Goal: Information Seeking & Learning: Check status

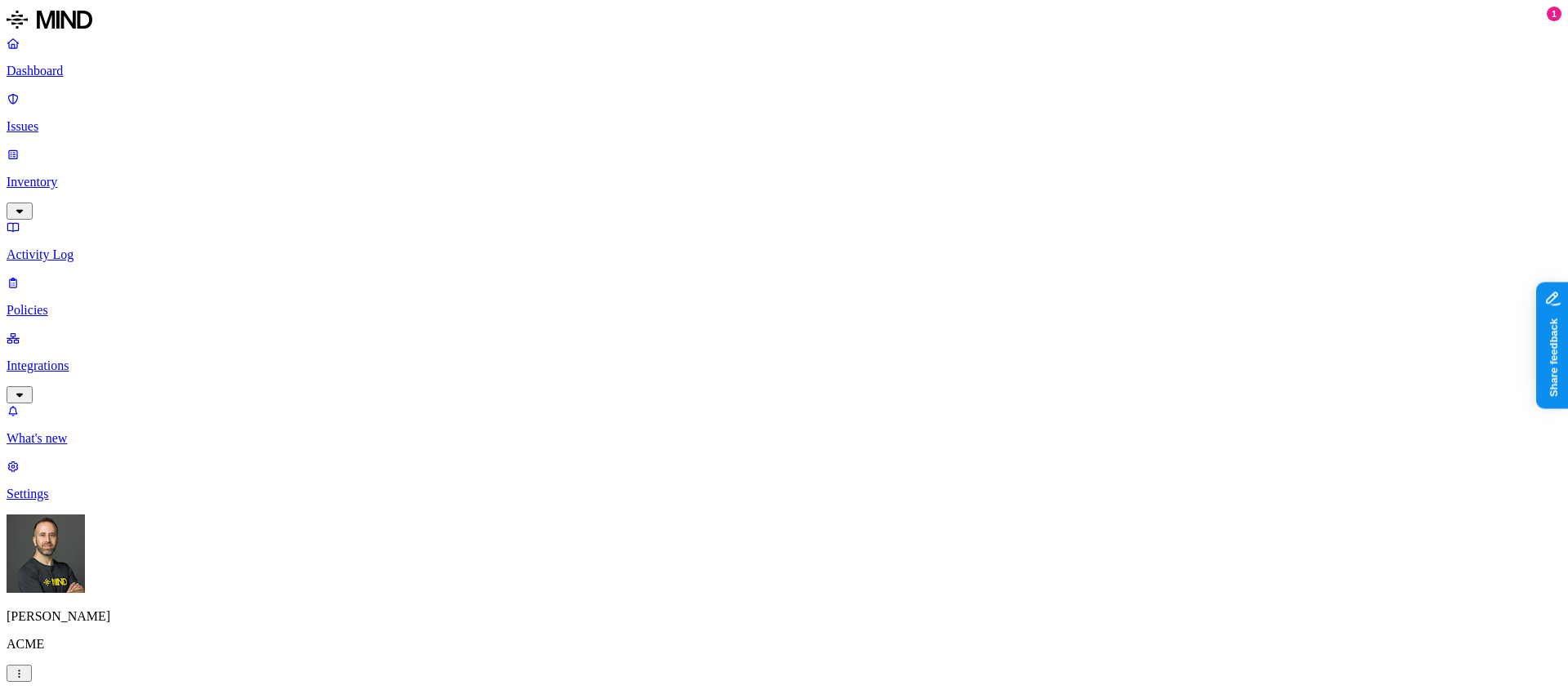
click at [95, 72] on p "Dashboard" at bounding box center [784, 71] width 1555 height 15
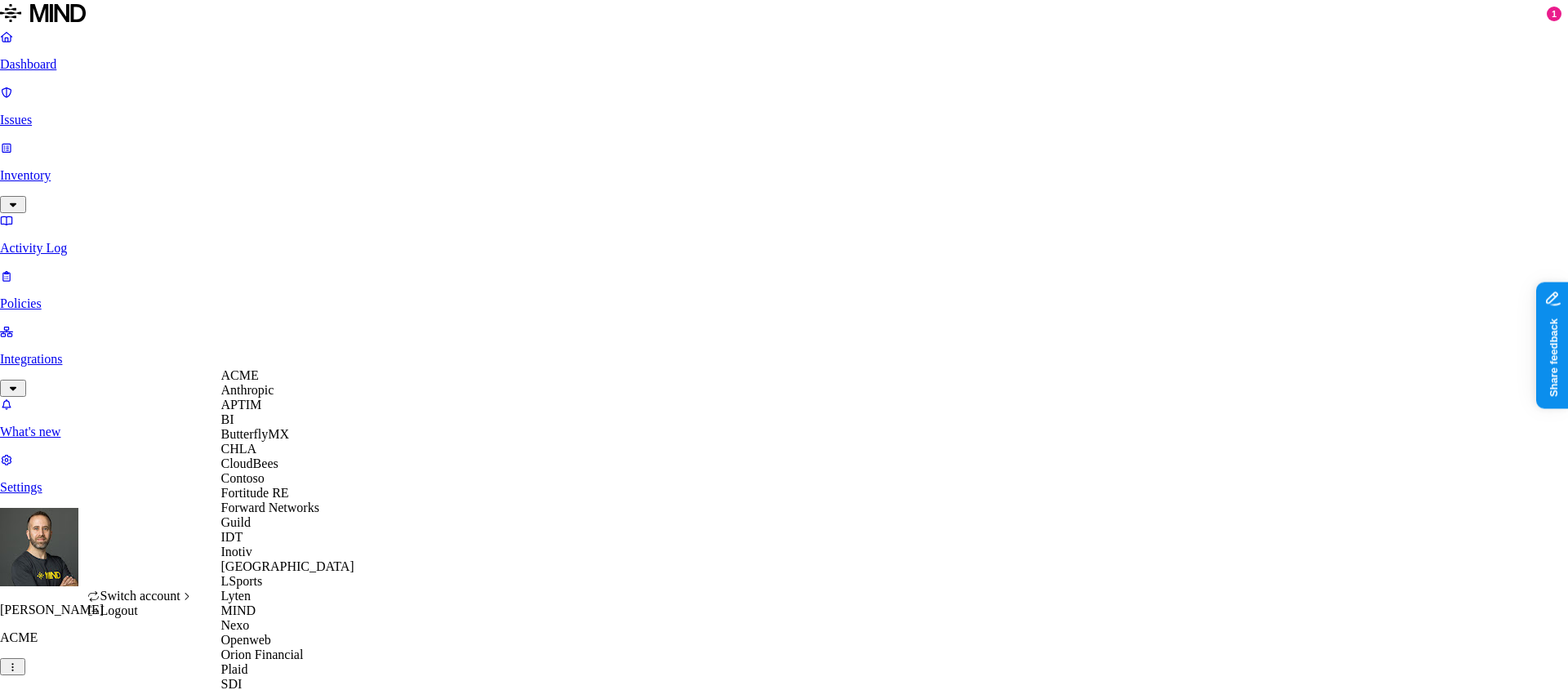
click at [292, 471] on div "CloudBees" at bounding box center [300, 464] width 158 height 15
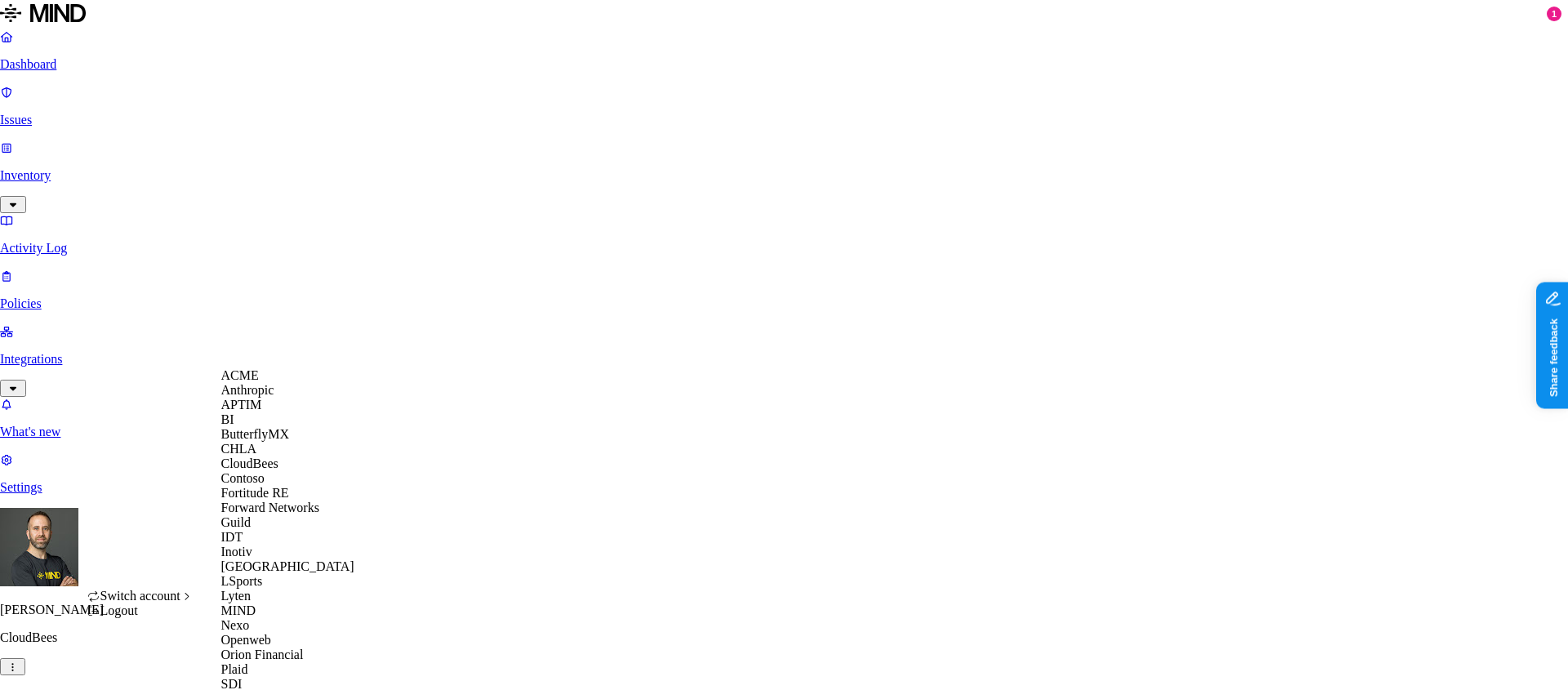
scroll to position [575, 0]
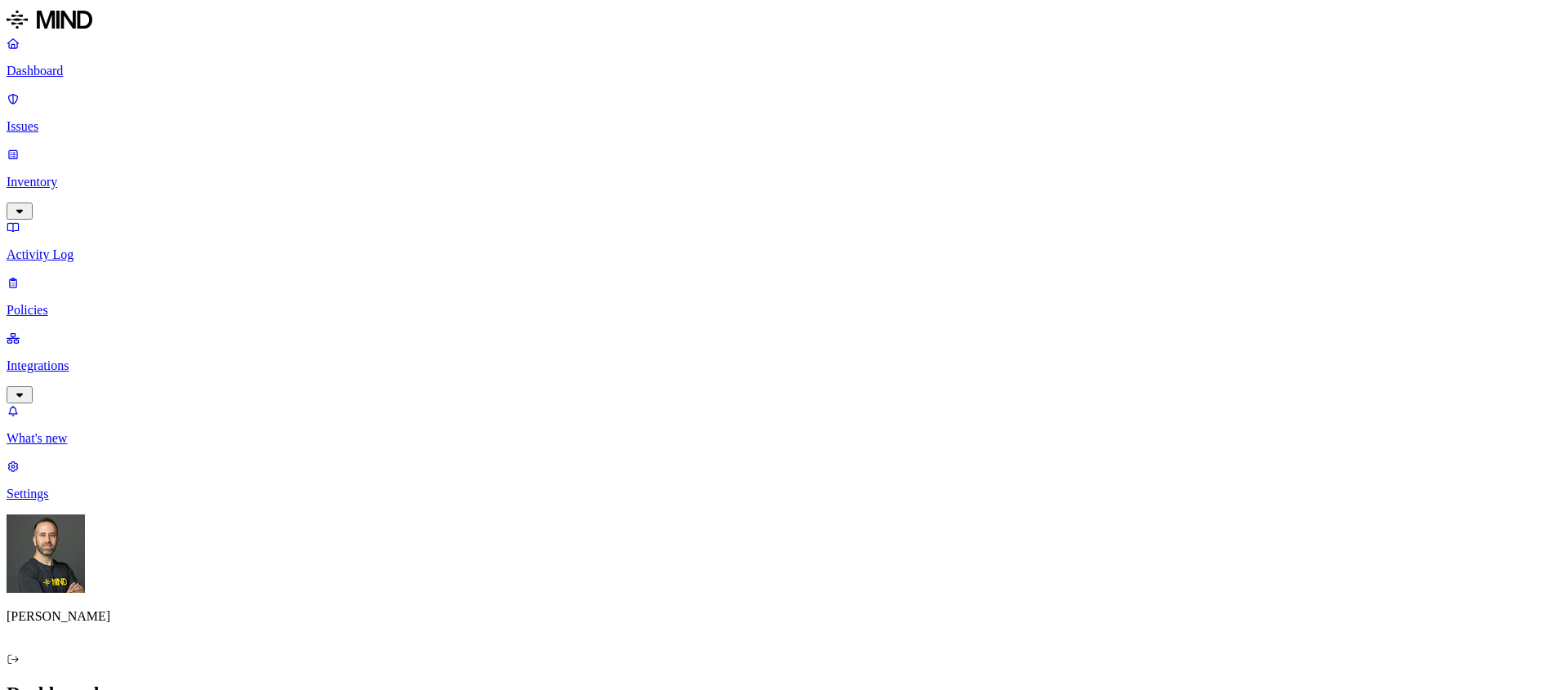
click at [89, 359] on p "Integrations" at bounding box center [784, 366] width 1555 height 15
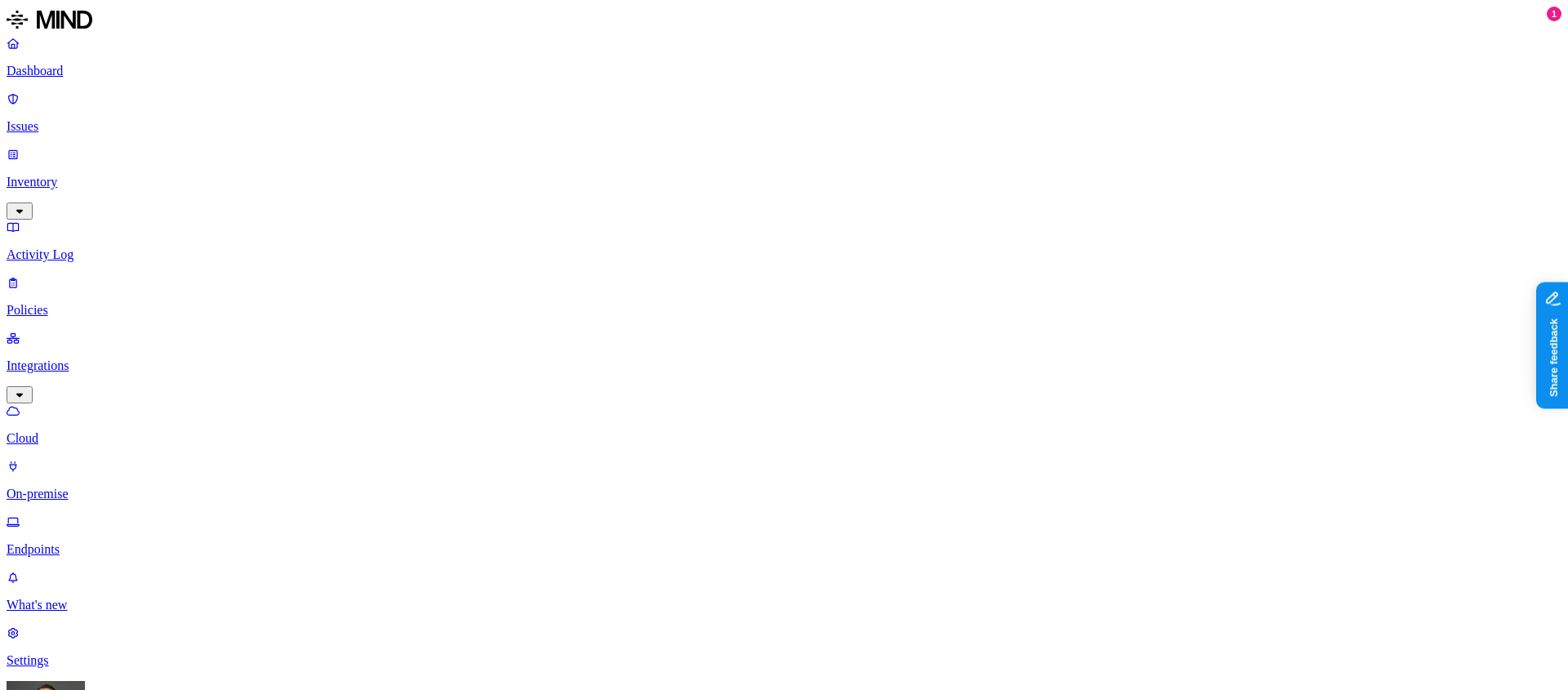
click at [85, 542] on p "Endpoints" at bounding box center [784, 550] width 1555 height 15
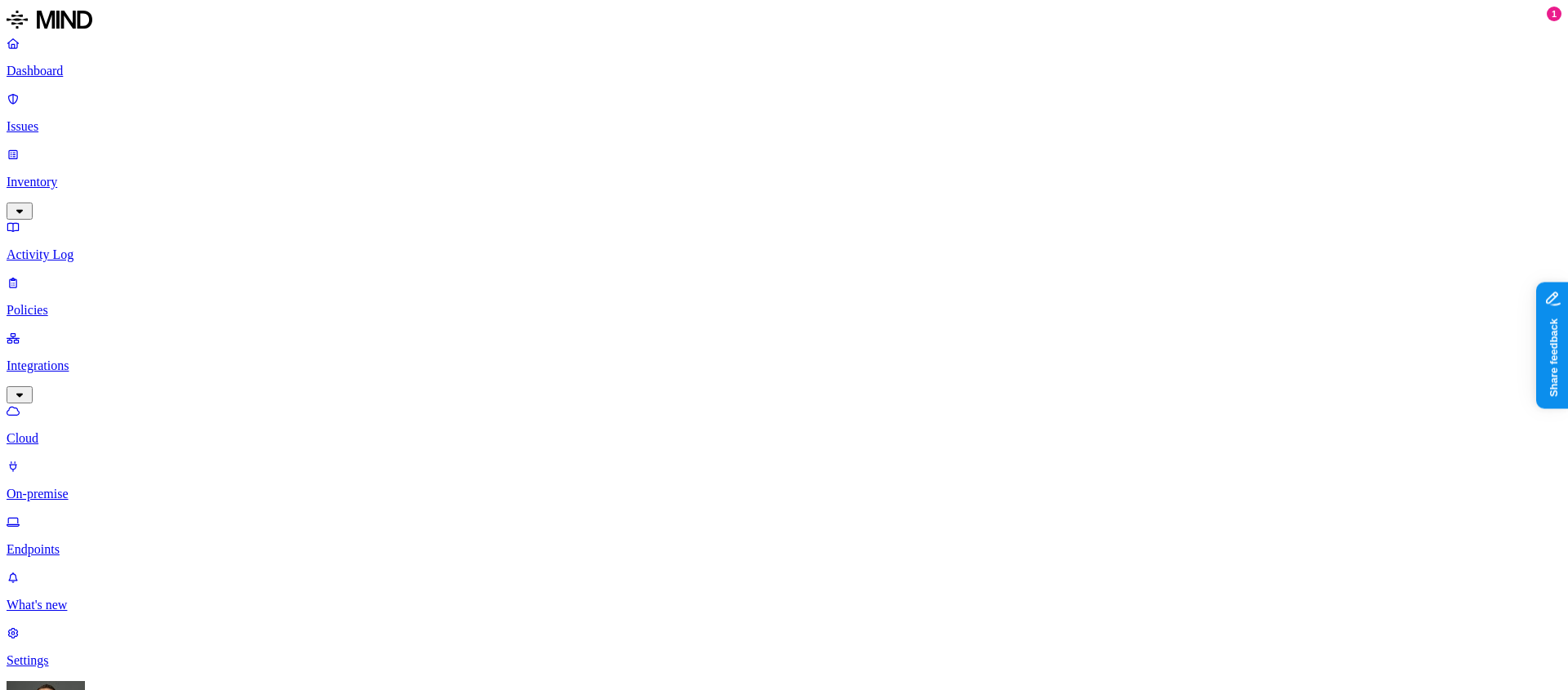
scroll to position [232, 0]
drag, startPoint x: 396, startPoint y: 89, endPoint x: 510, endPoint y: 96, distance: 114.2
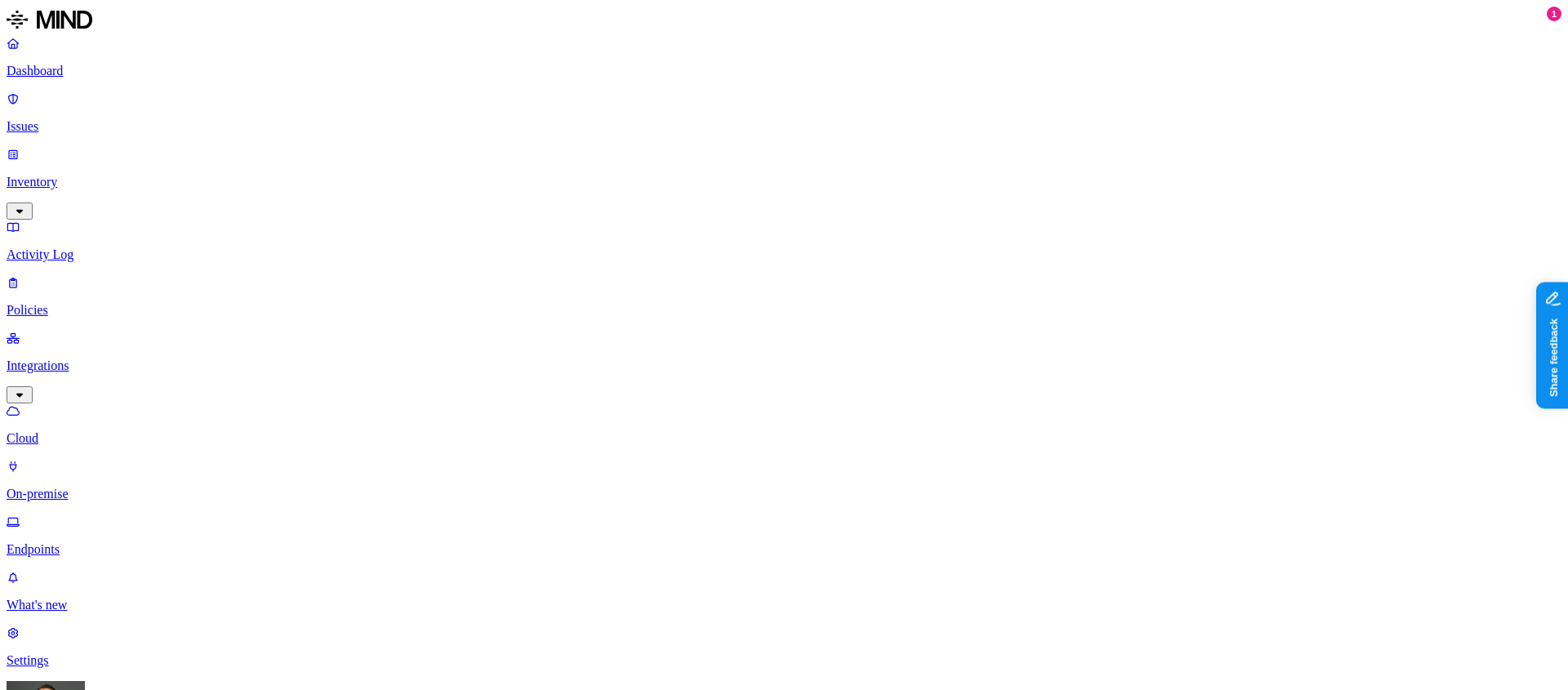
type input "alfiela"
type input "elizabeth.johnston"
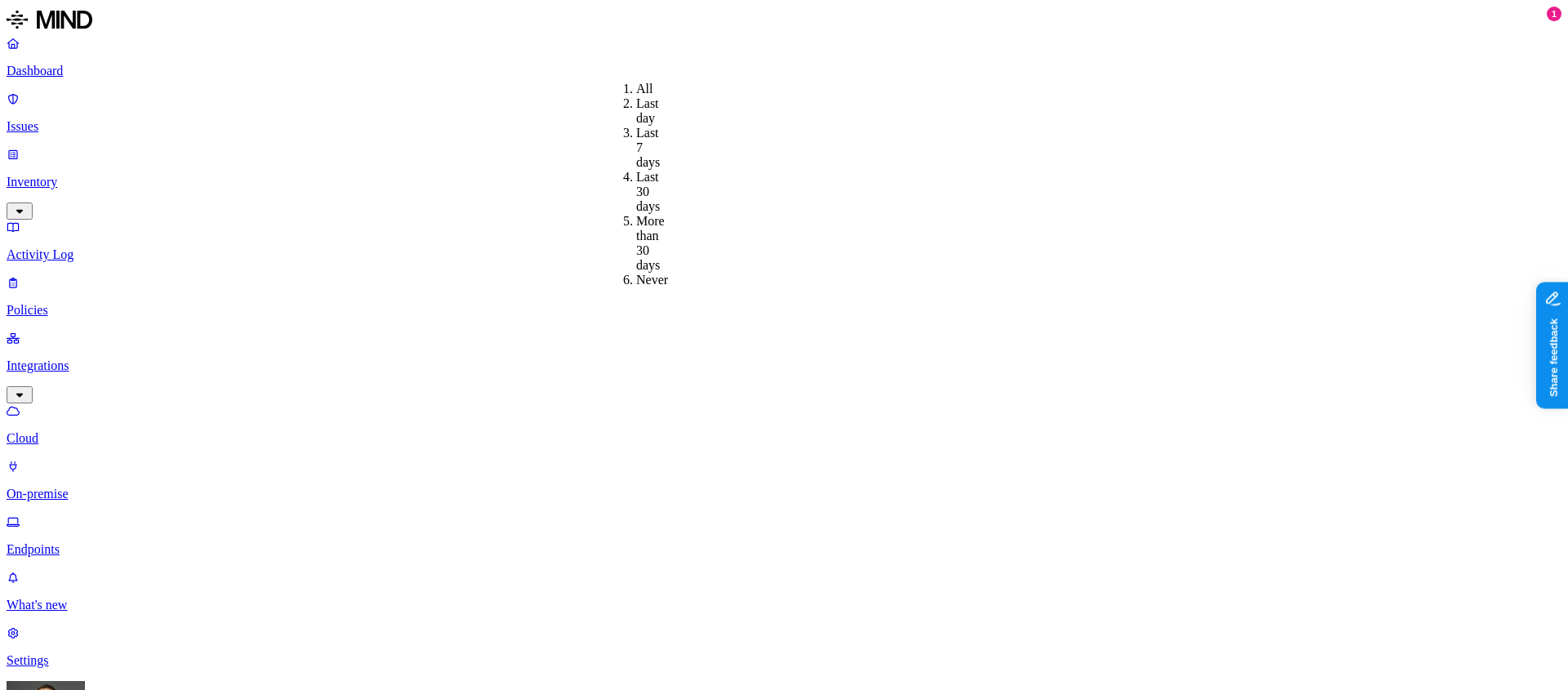
click at [636, 170] on div "Last 30 days" at bounding box center [636, 192] width 0 height 44
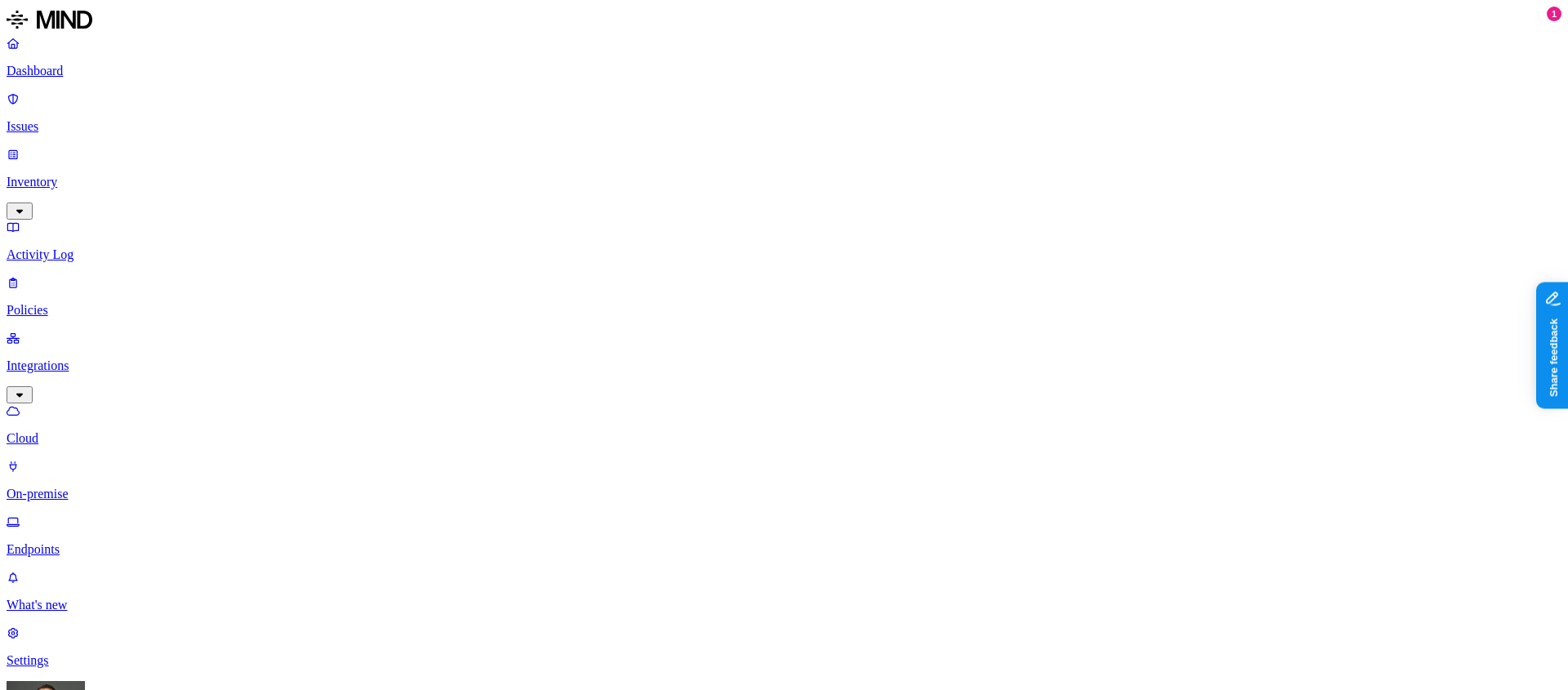
click at [362, 135] on button "button" at bounding box center [368, 137] width 13 height 5
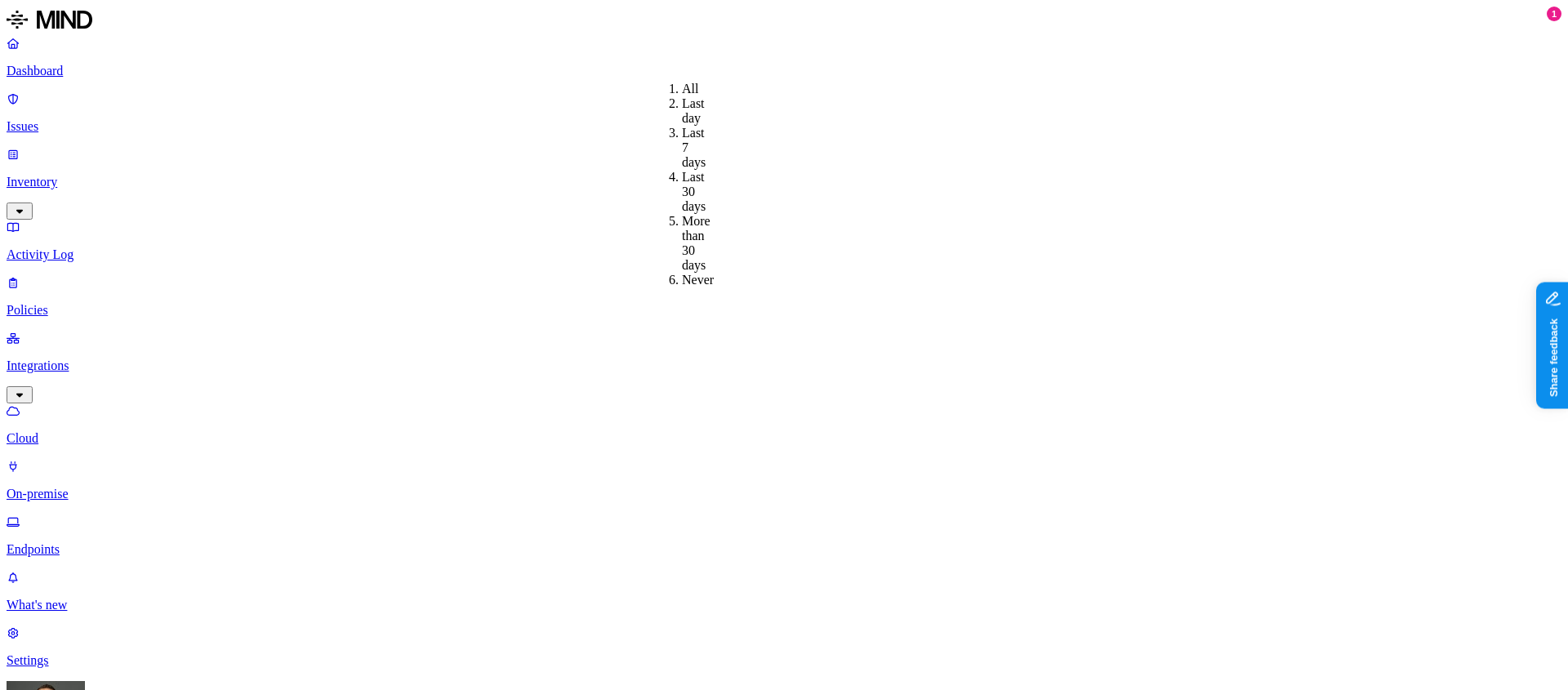
click at [682, 89] on div "All" at bounding box center [682, 89] width 0 height 15
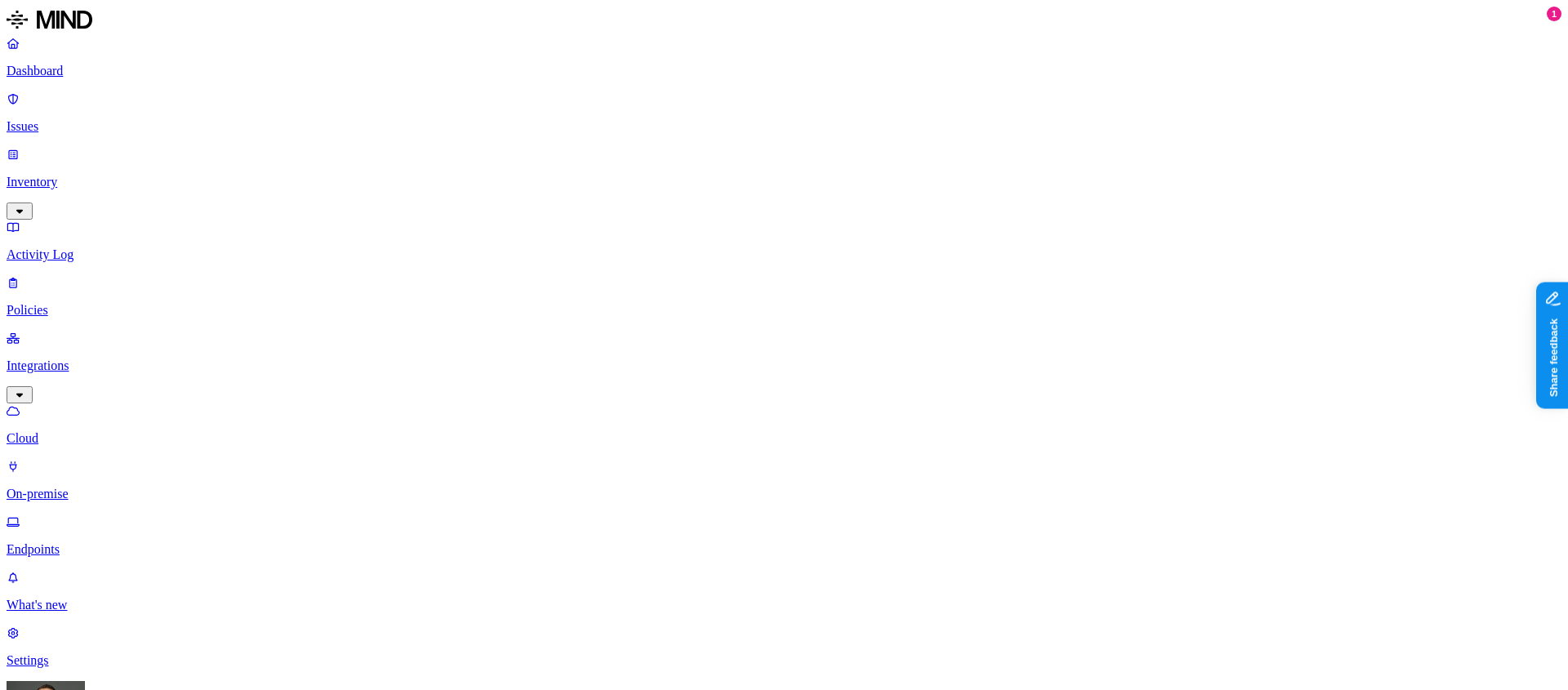
click at [523, 90] on button "button" at bounding box center [530, 93] width 13 height 5
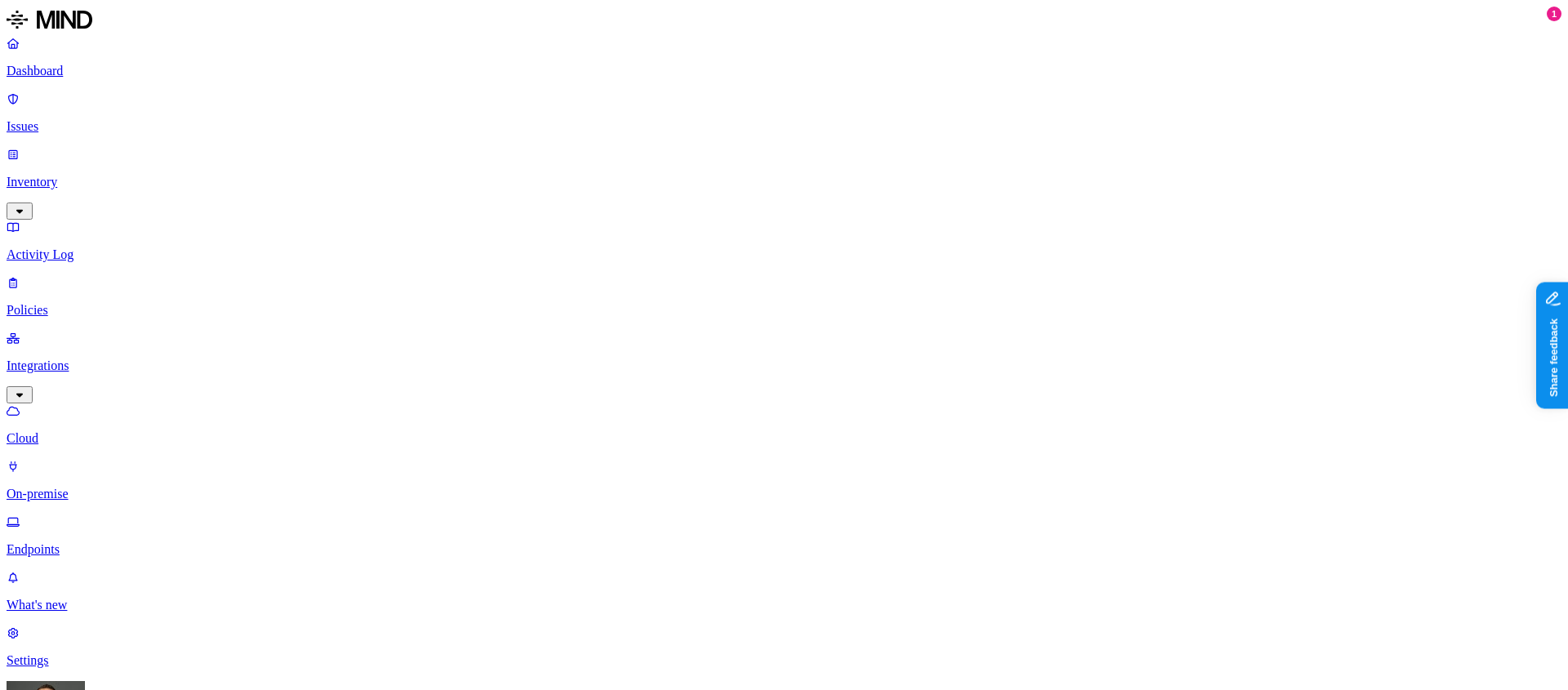
click at [362, 126] on button "button" at bounding box center [368, 134] width 13 height 17
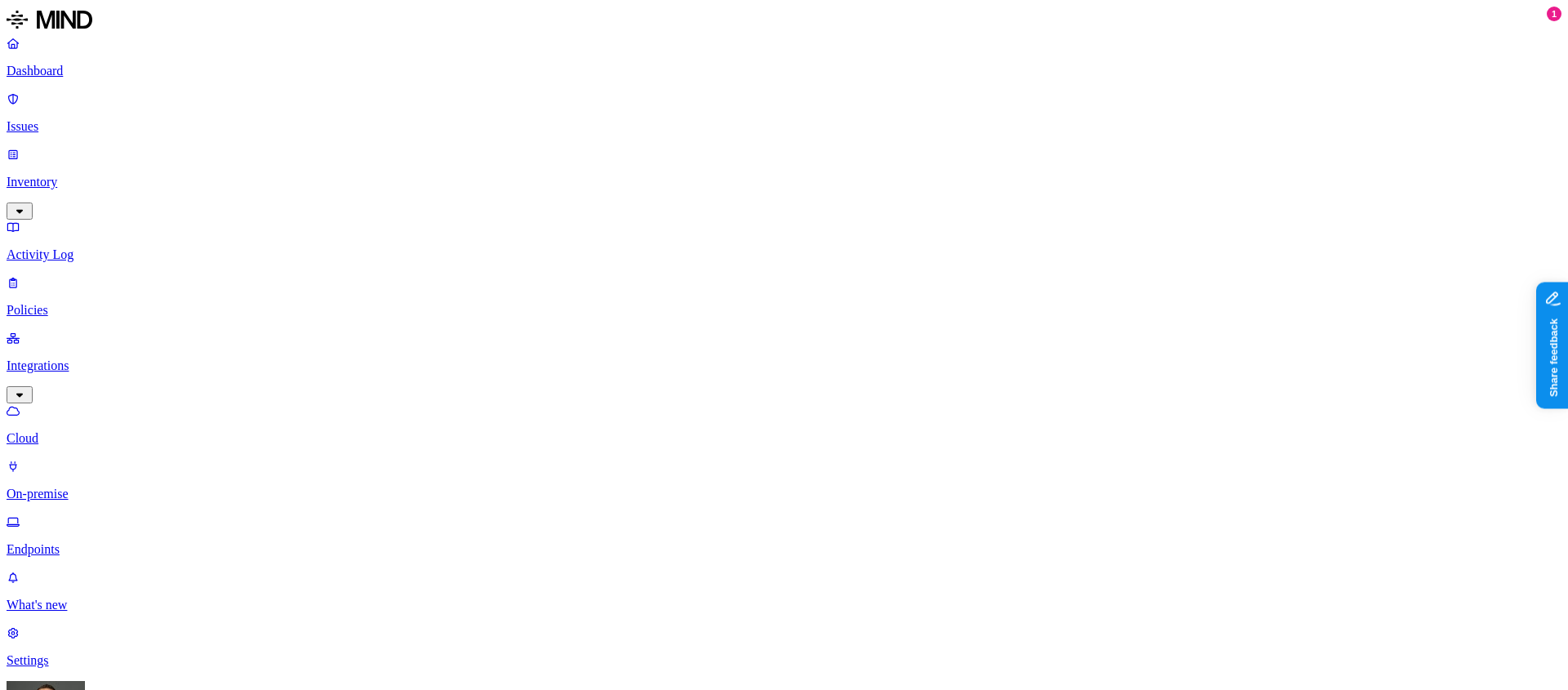
type input "elizabeth.johnston"
drag, startPoint x: 1079, startPoint y: 90, endPoint x: 988, endPoint y: 94, distance: 91.1
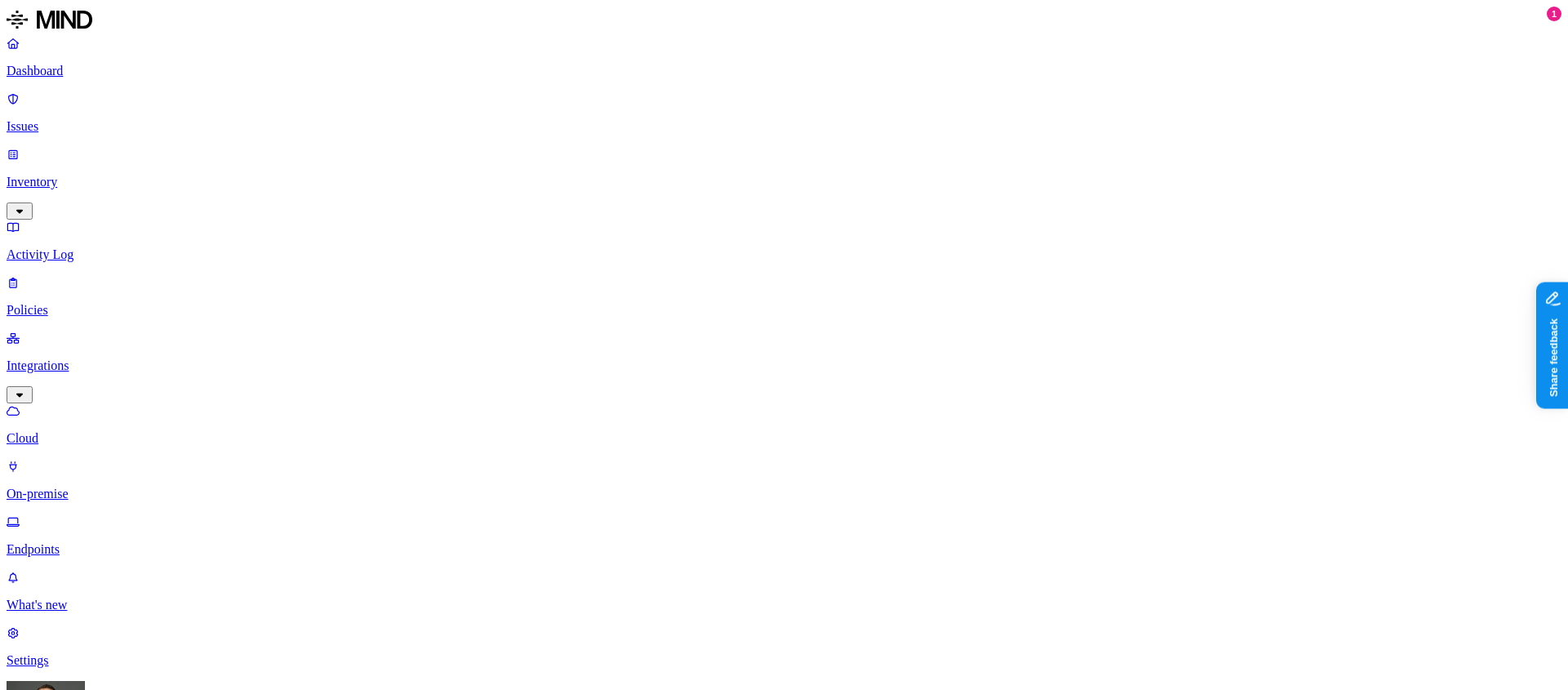
drag, startPoint x: 1371, startPoint y: 89, endPoint x: 1329, endPoint y: 93, distance: 42.2
drag, startPoint x: 1185, startPoint y: 88, endPoint x: 1143, endPoint y: 92, distance: 42.2
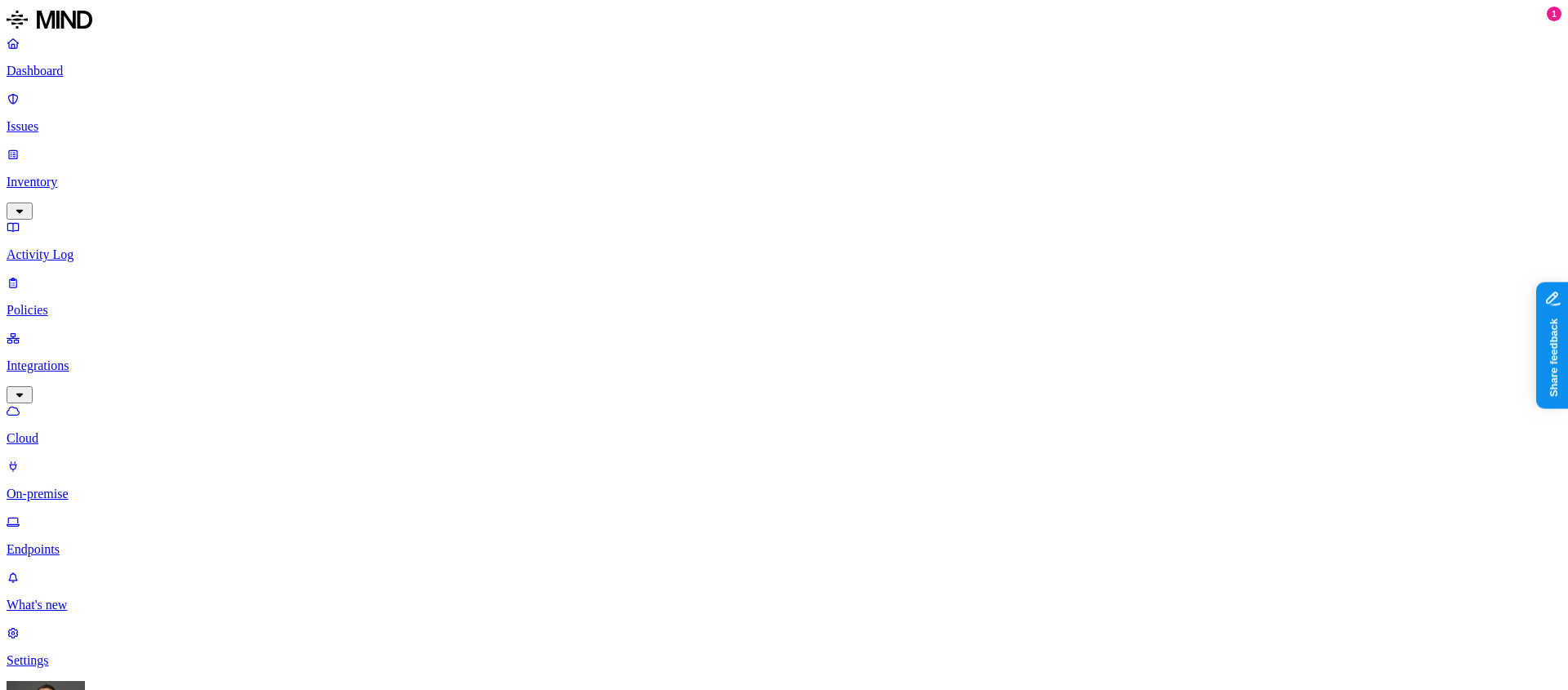
scroll to position [0, 0]
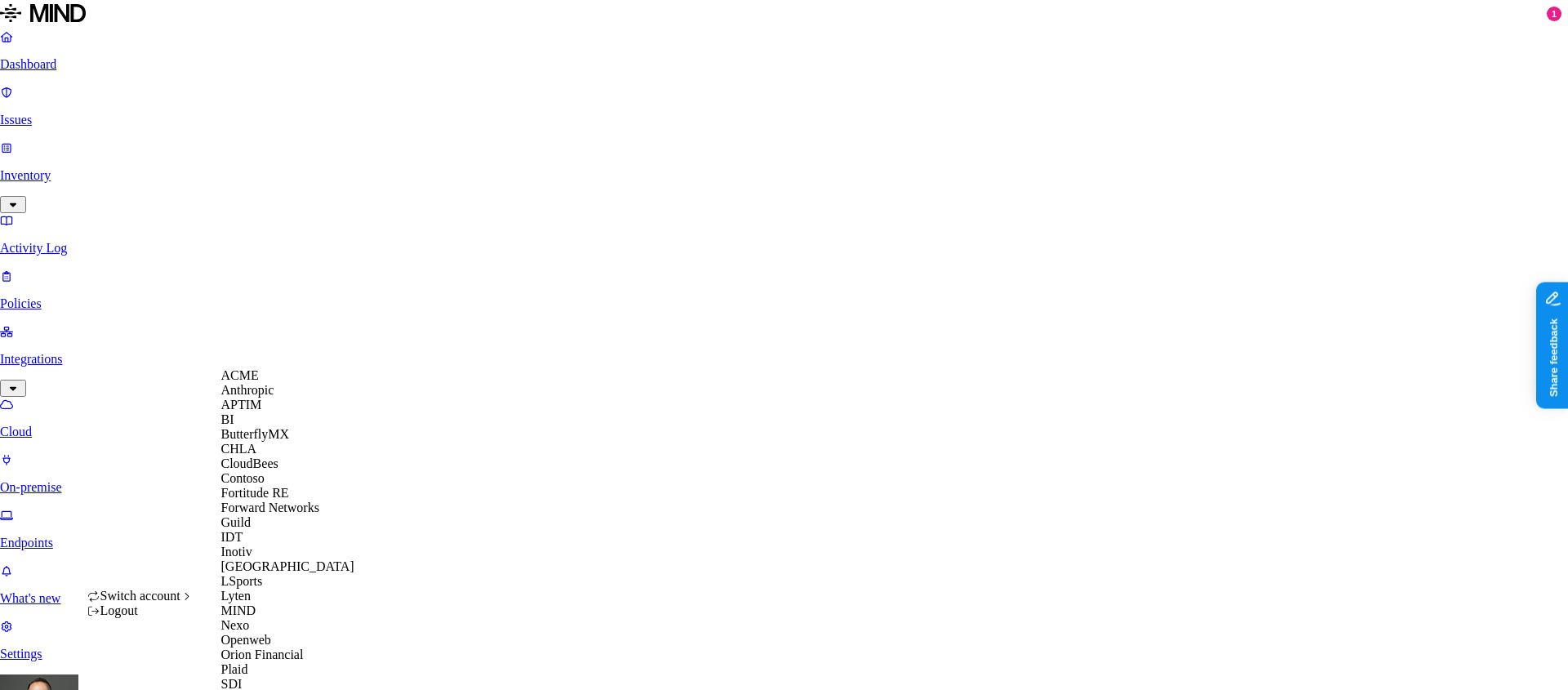
click at [268, 383] on div "ACME" at bounding box center [300, 376] width 158 height 15
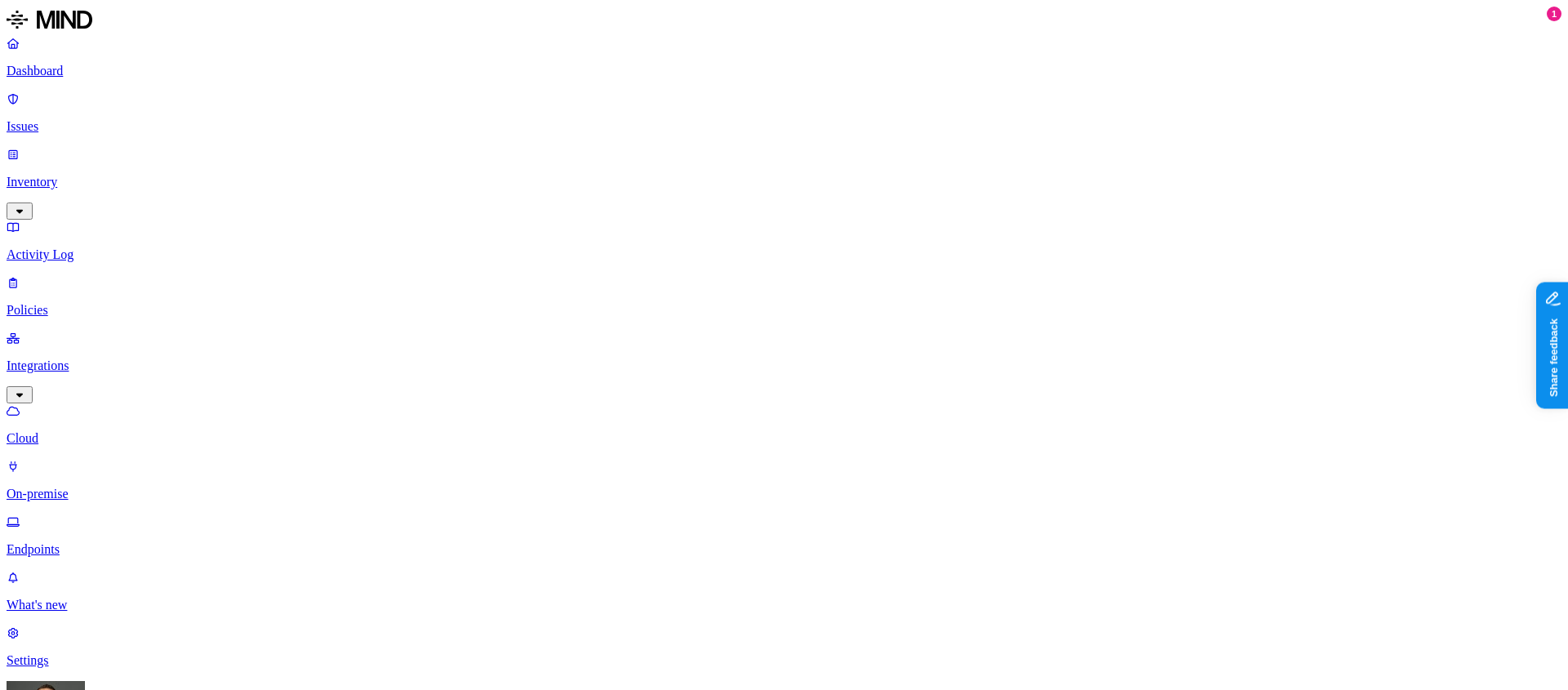
click at [100, 119] on p "Issues" at bounding box center [784, 126] width 1555 height 15
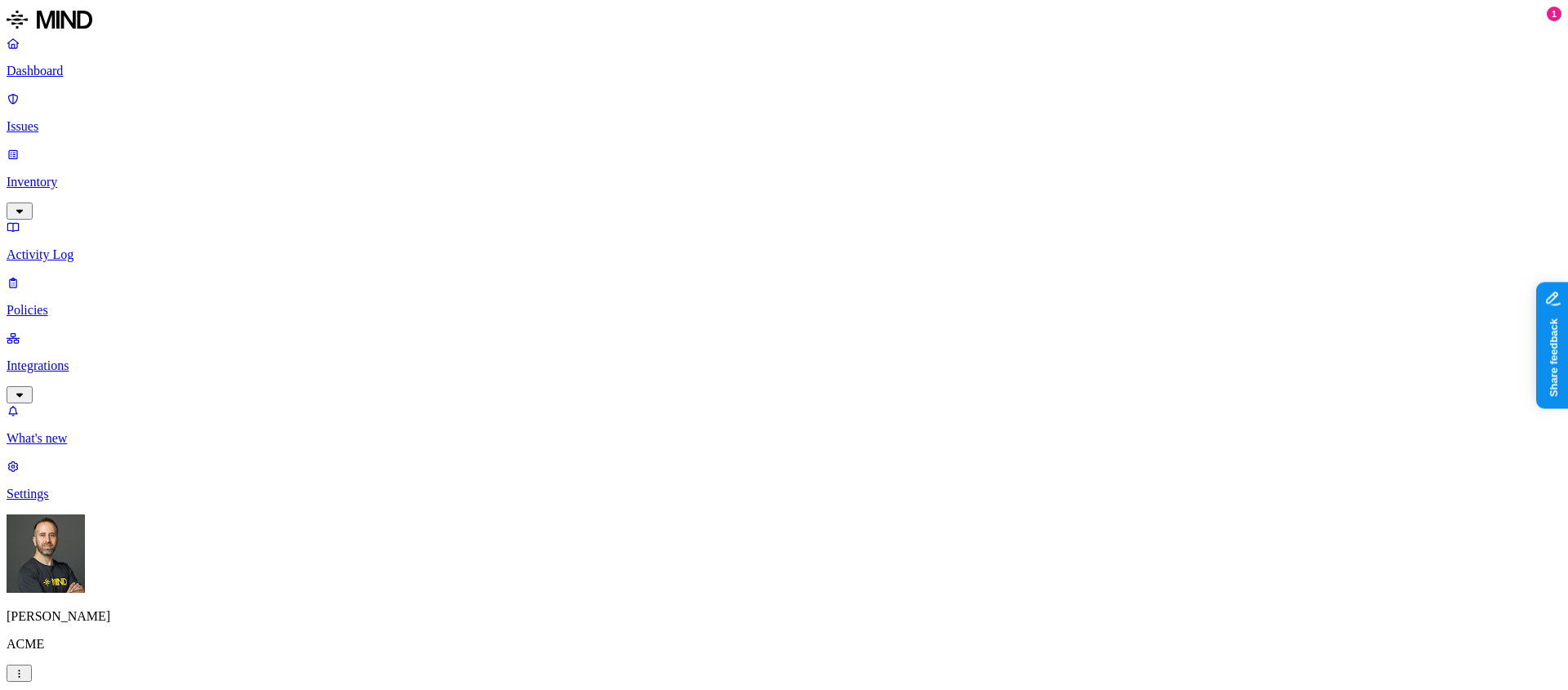
click at [133, 474] on nav "Dashboard Issues Inventory Activity Log Policies Integrations What's new 1 Sett…" at bounding box center [784, 268] width 1555 height 465
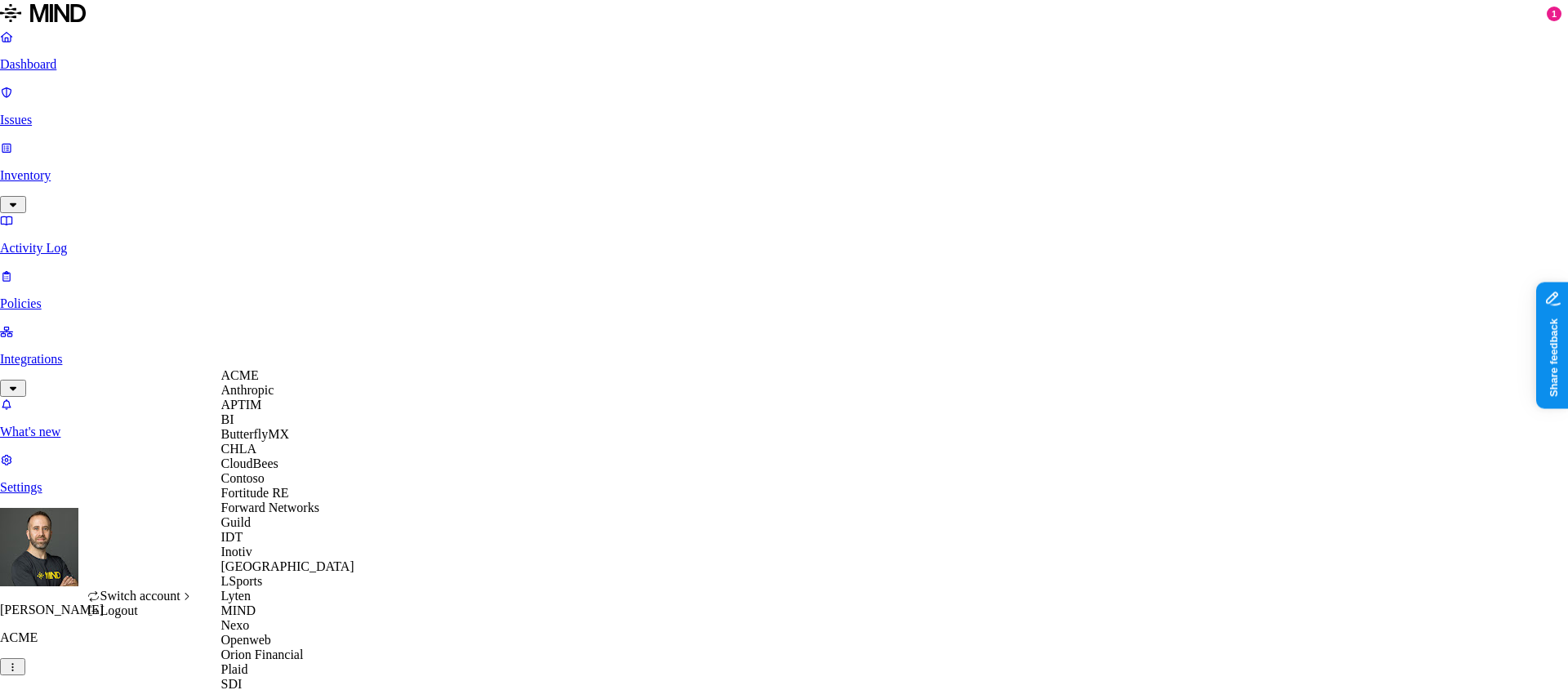
scroll to position [575, 0]
click at [296, 677] on div "SDI" at bounding box center [300, 684] width 158 height 15
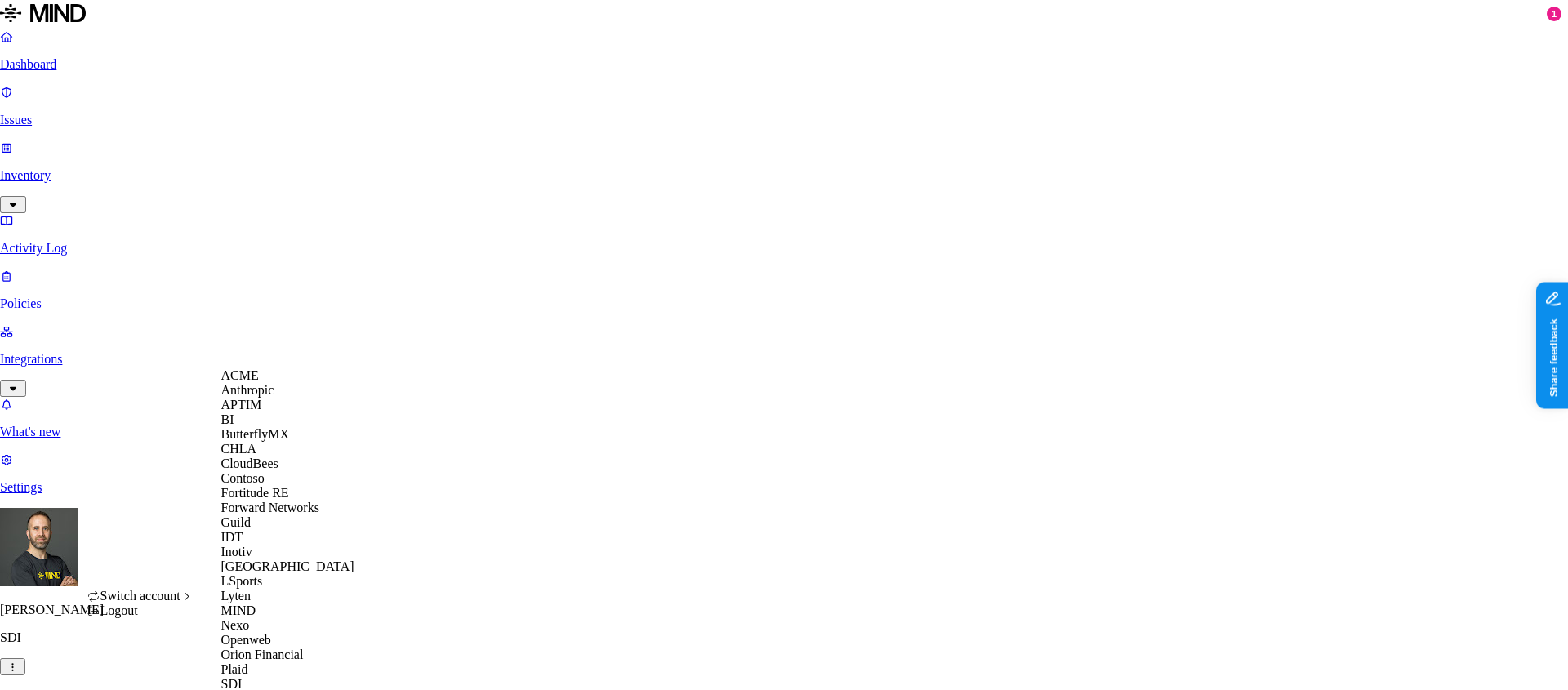
scroll to position [258, 0]
click at [281, 530] on div "IDT" at bounding box center [300, 537] width 158 height 15
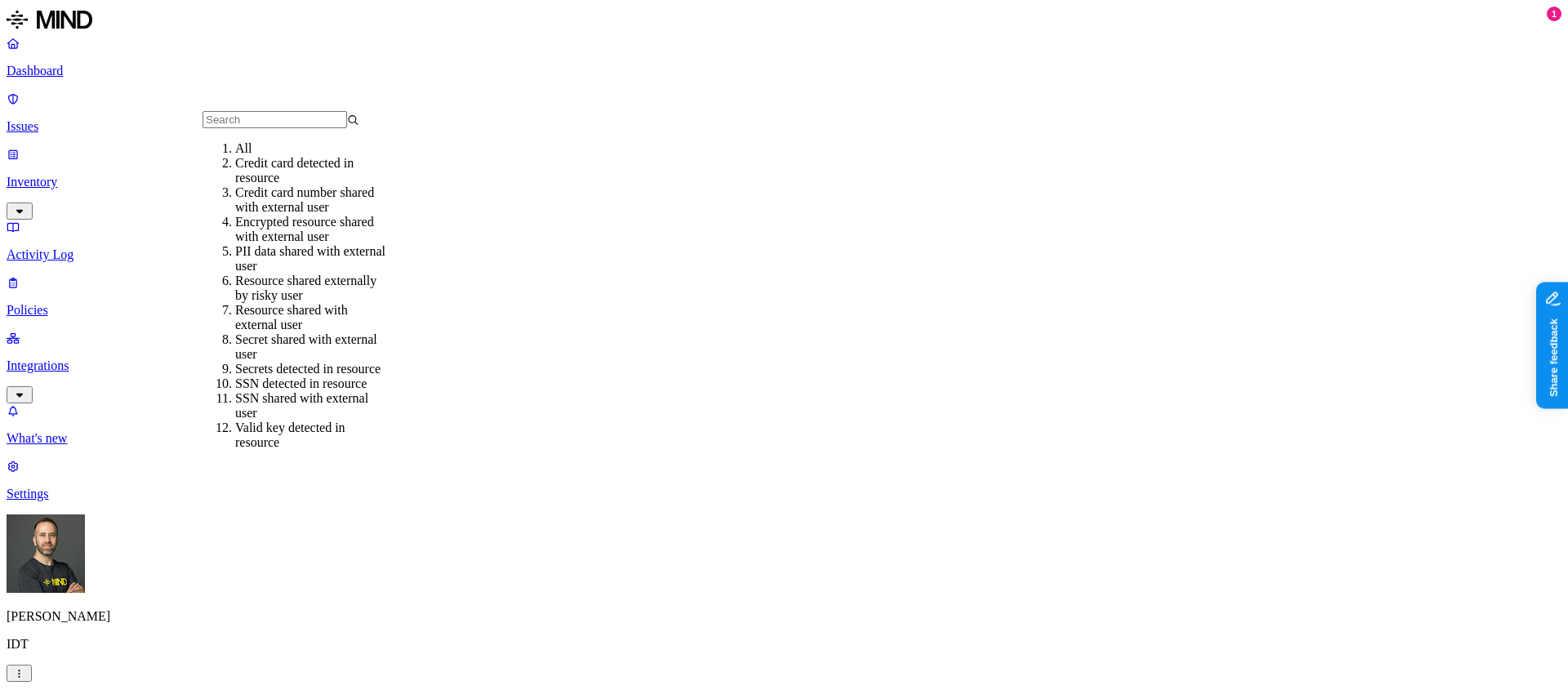
scroll to position [112, 0]
click at [326, 303] on div "Resource shared with external user" at bounding box center [313, 318] width 157 height 30
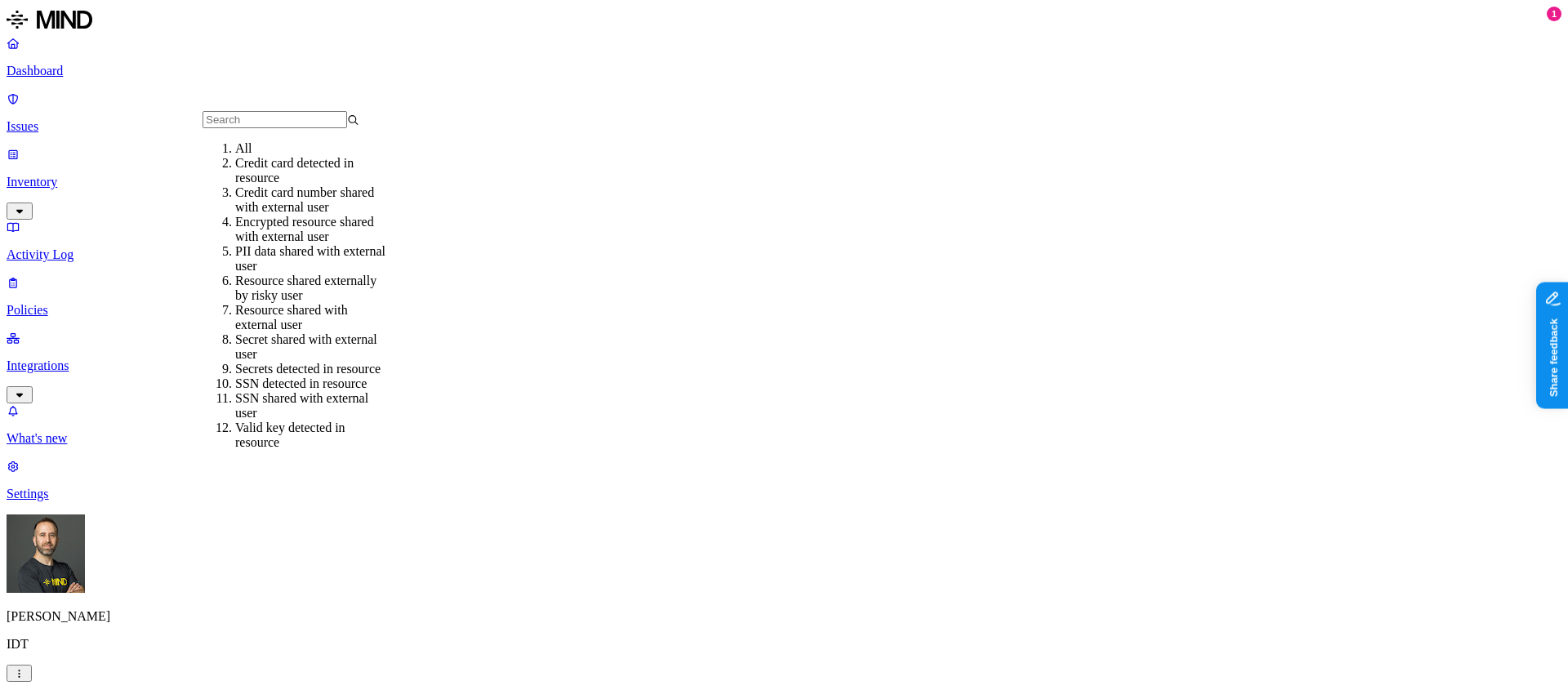
scroll to position [81, 0]
click at [382, 273] on div "Resource shared externally by risky user" at bounding box center [313, 288] width 157 height 30
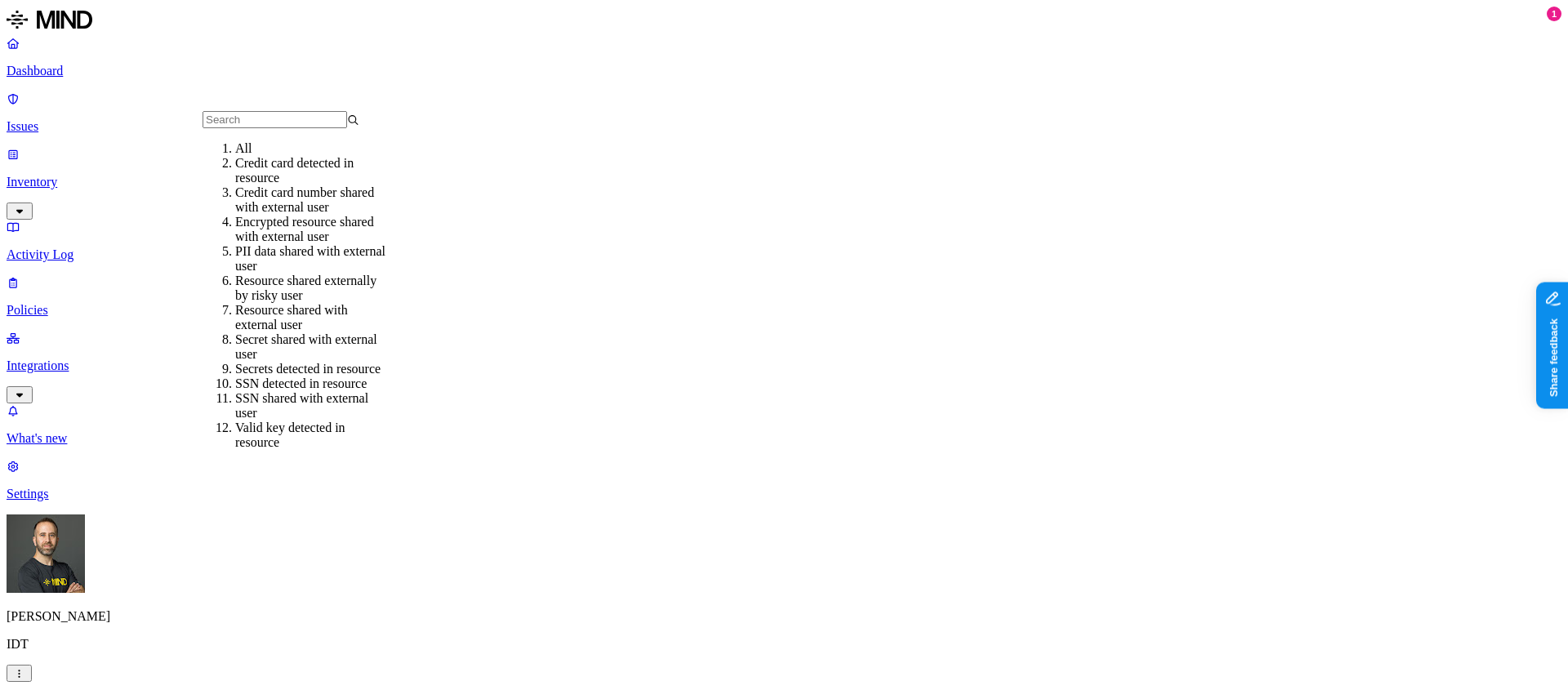
scroll to position [19, 0]
click at [373, 228] on div "Encrypted resource shared with external user" at bounding box center [313, 230] width 157 height 30
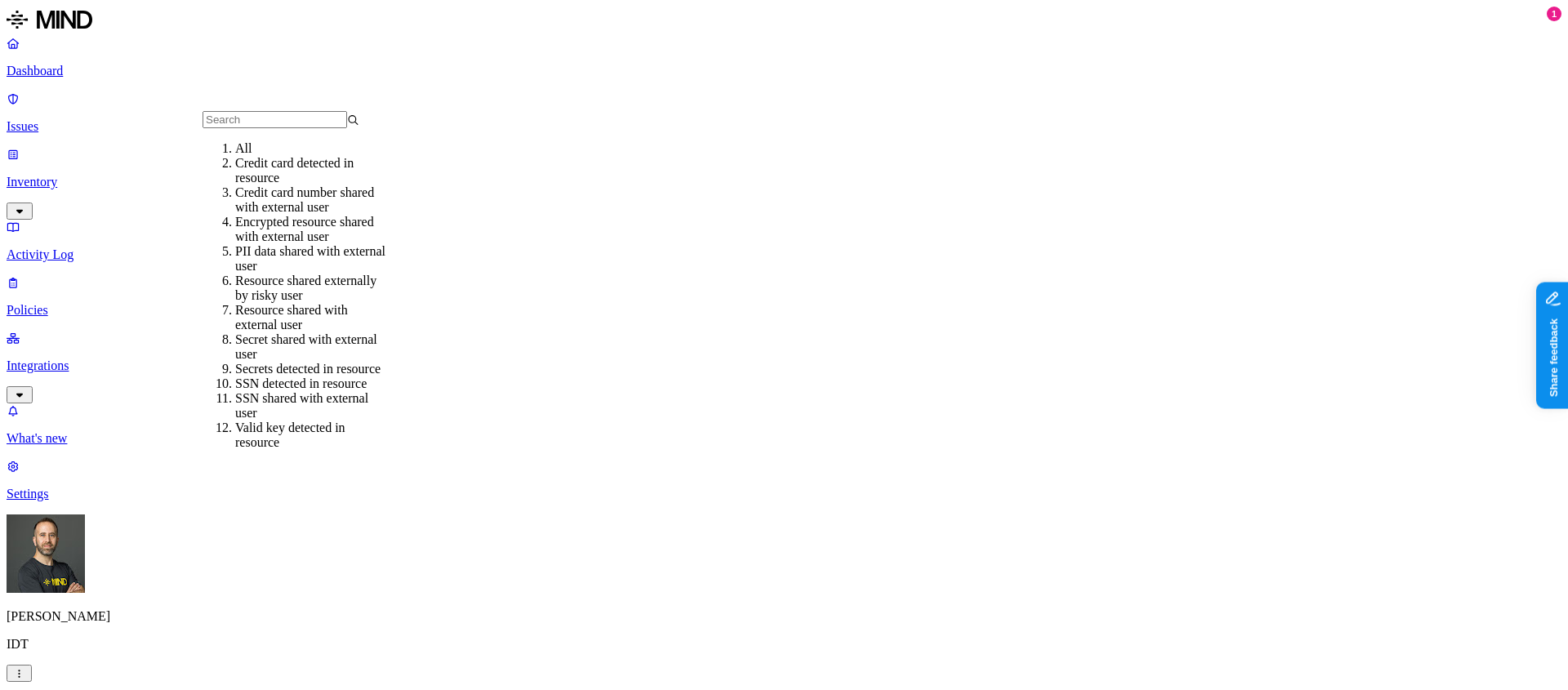
scroll to position [41, 0]
click at [353, 244] on div "PII data shared with external user" at bounding box center [313, 259] width 157 height 30
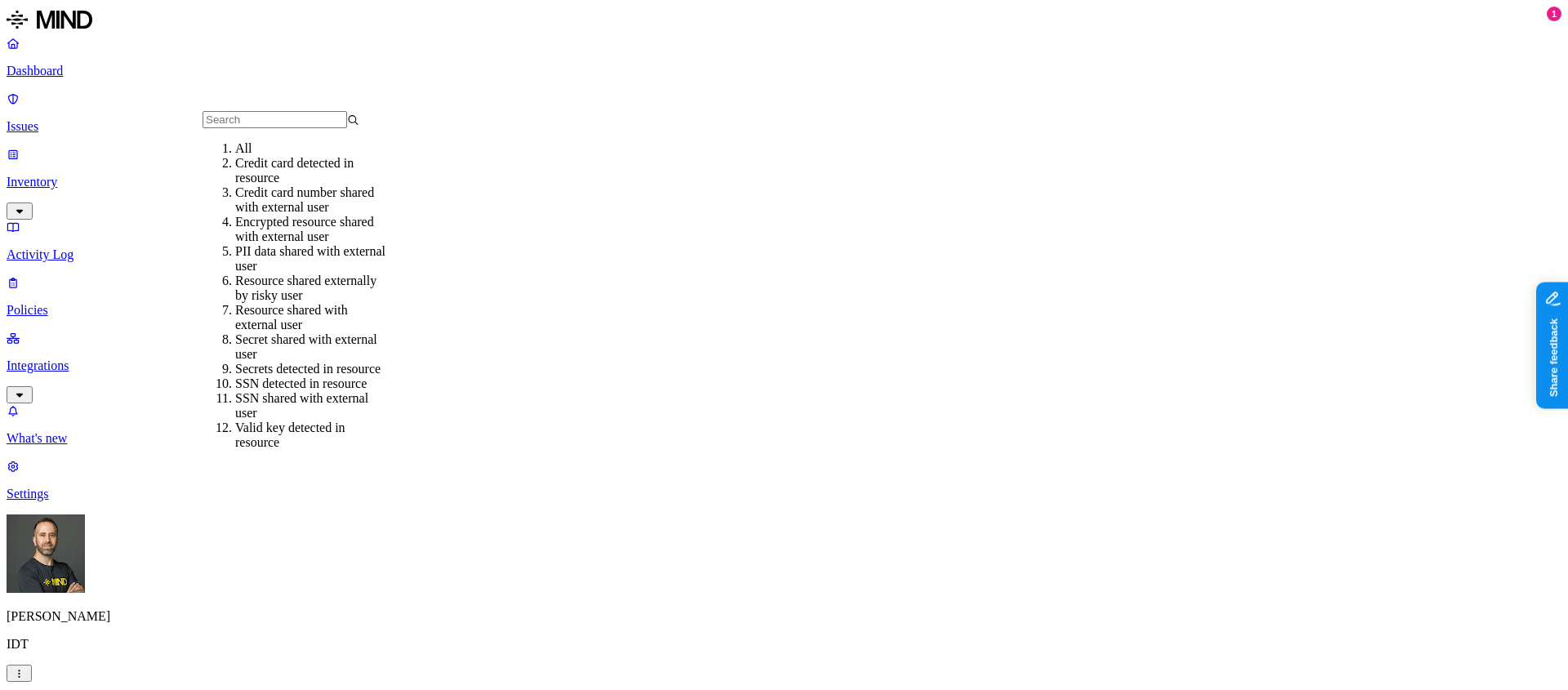
scroll to position [134, 0]
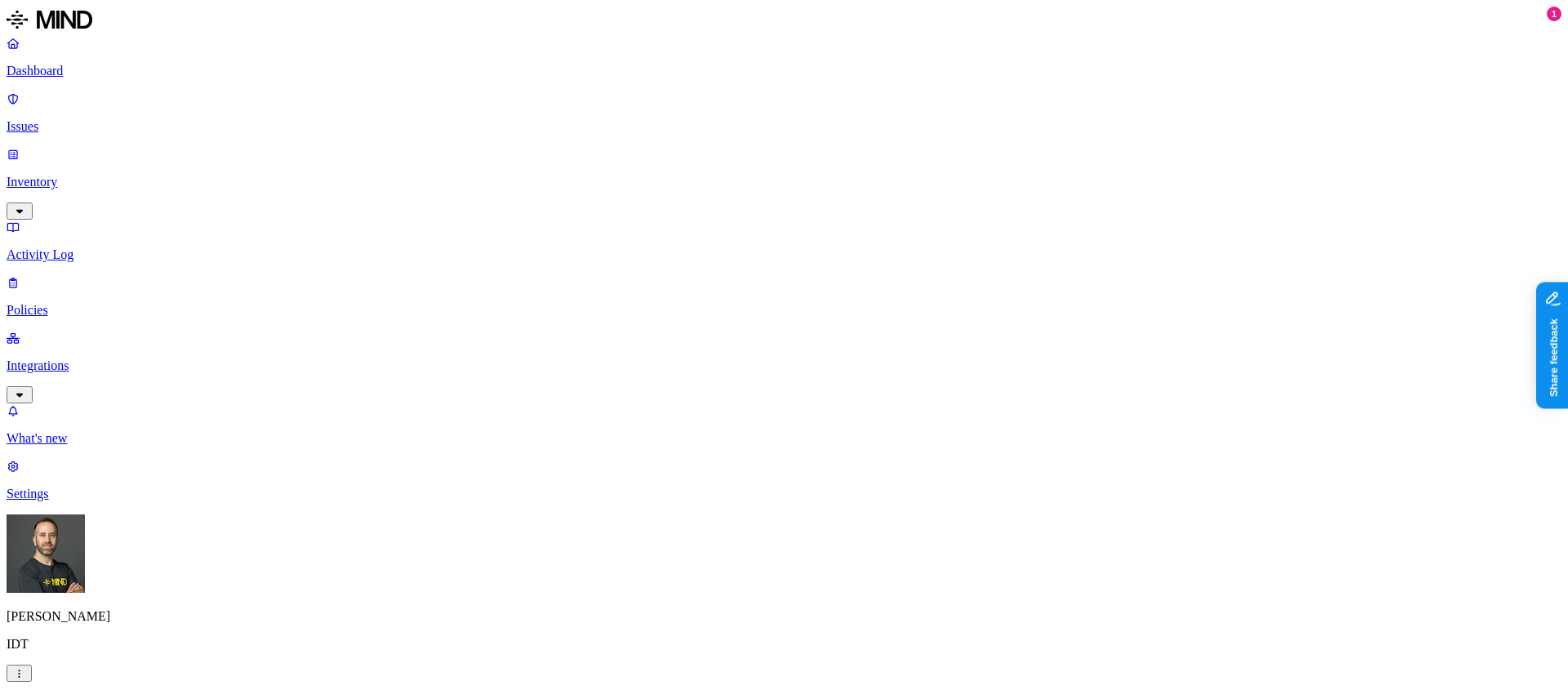
scroll to position [346, 0]
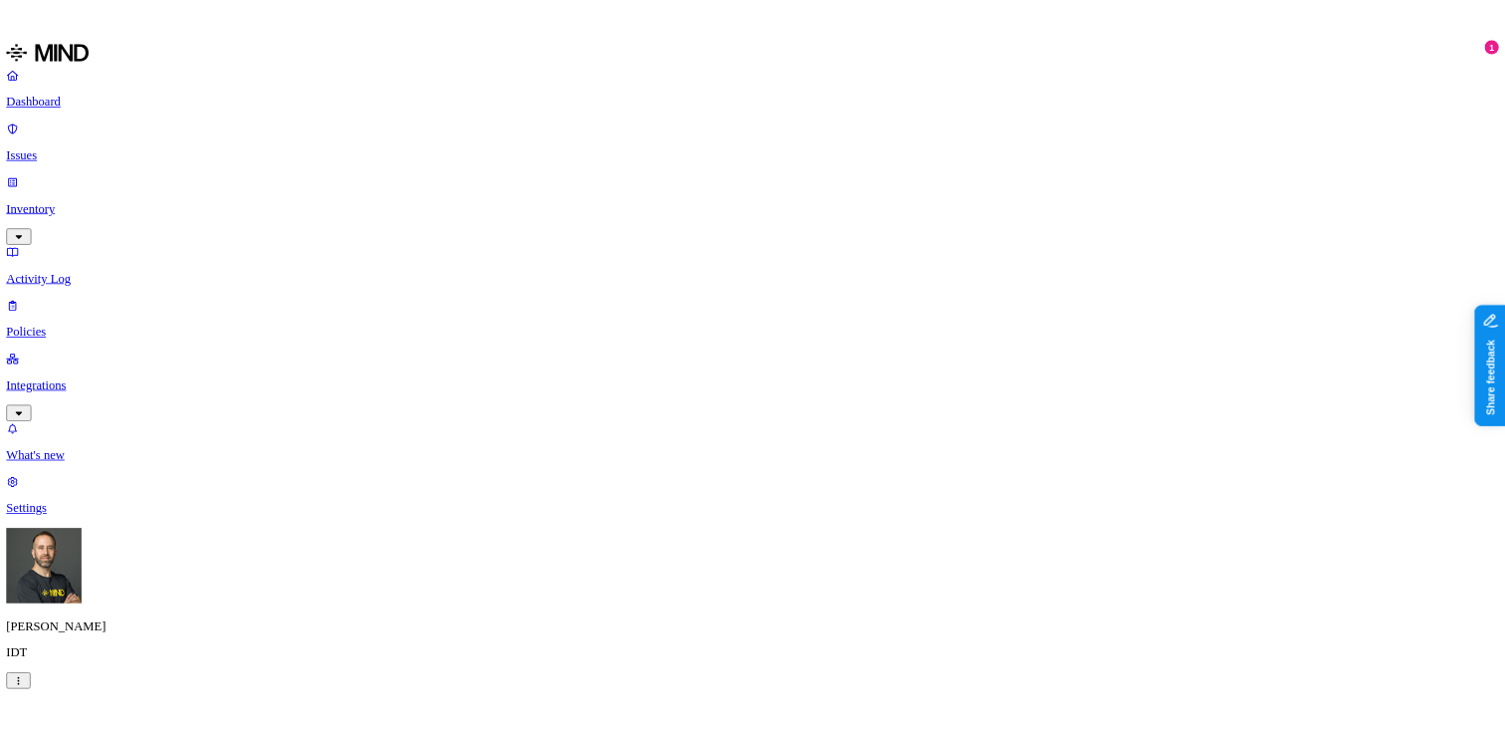
scroll to position [423, 0]
